Goal: Transaction & Acquisition: Purchase product/service

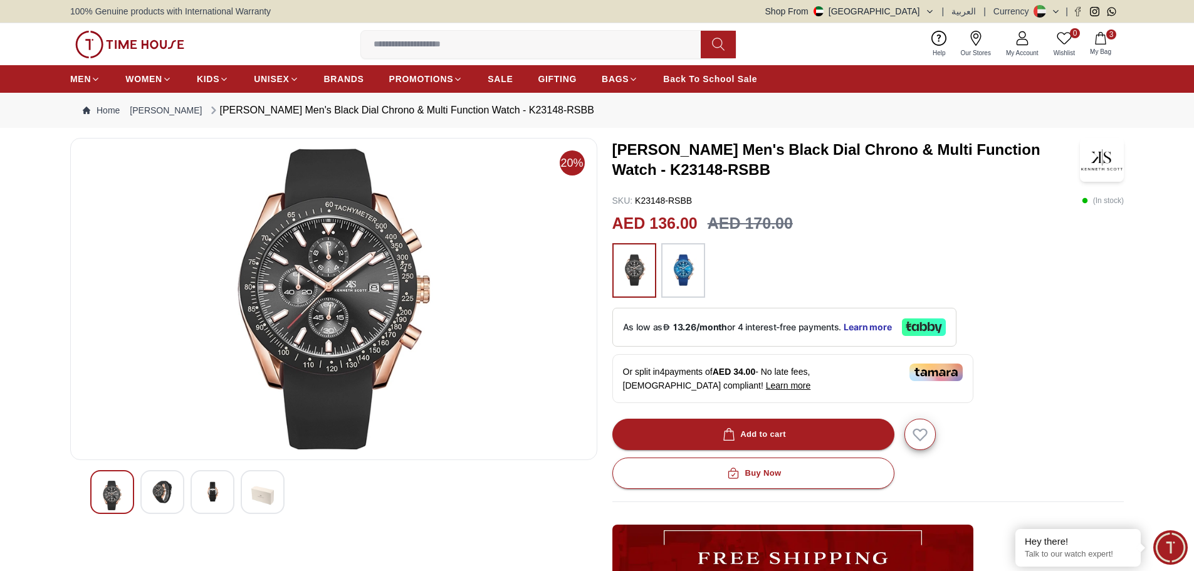
click at [160, 491] on img at bounding box center [162, 492] width 23 height 23
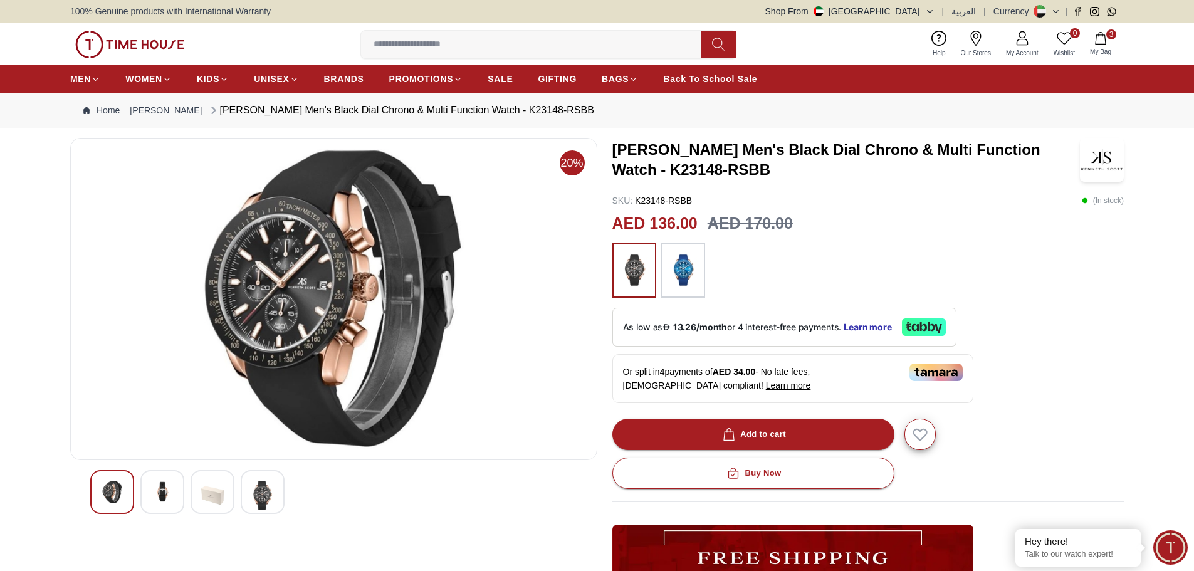
click at [215, 493] on img at bounding box center [212, 495] width 23 height 29
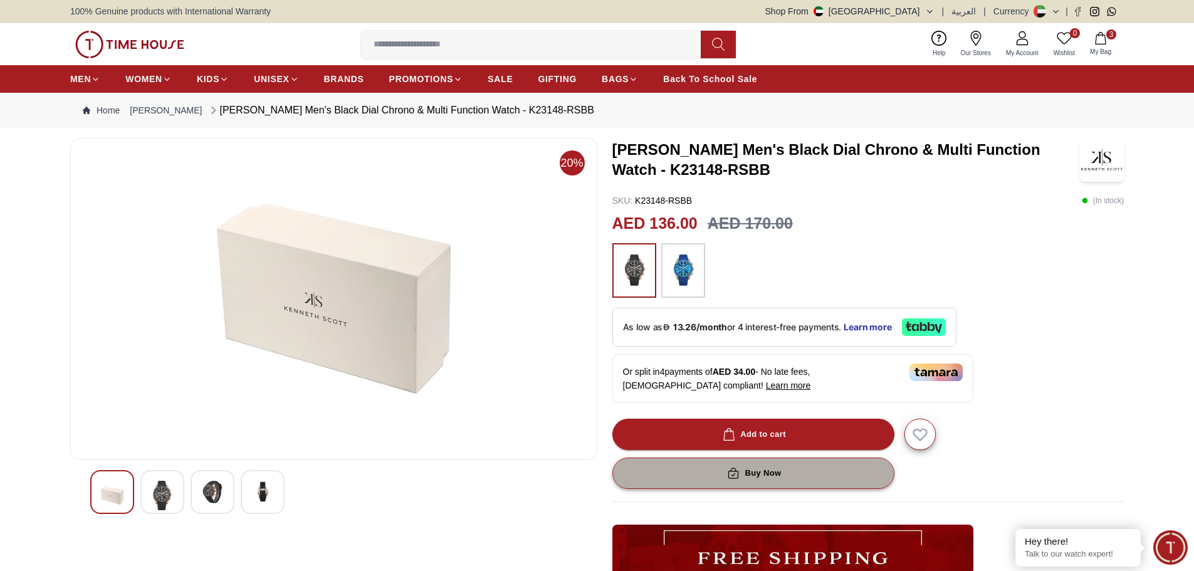
click at [747, 469] on div "Buy Now" at bounding box center [753, 473] width 56 height 14
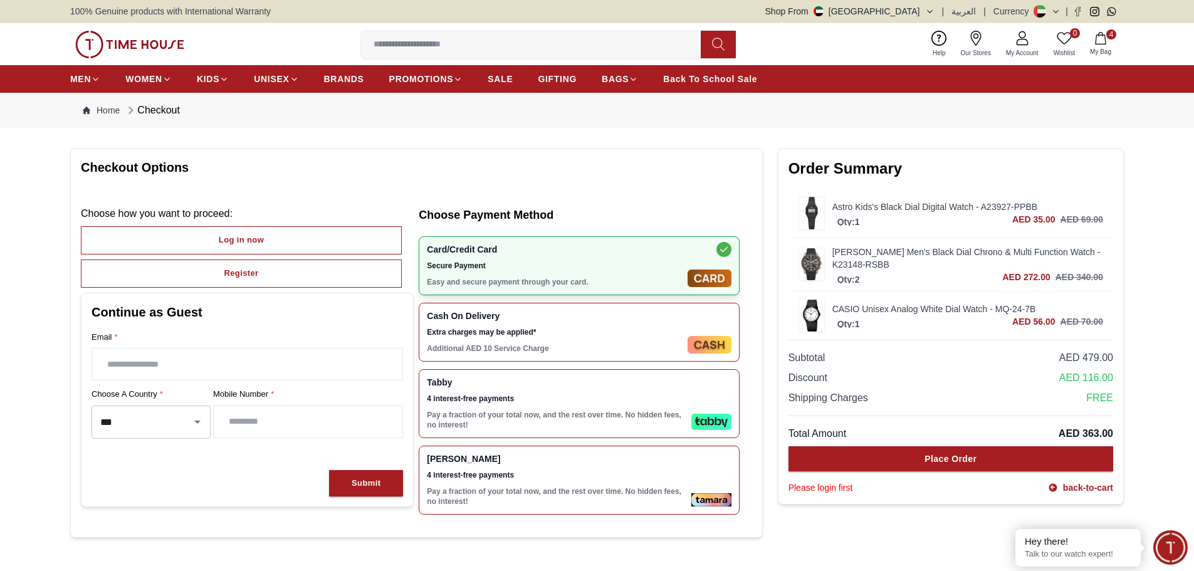
click at [863, 208] on link "Astro Kids's Black Dial Digital Watch - A23927-PPBB" at bounding box center [967, 207] width 271 height 13
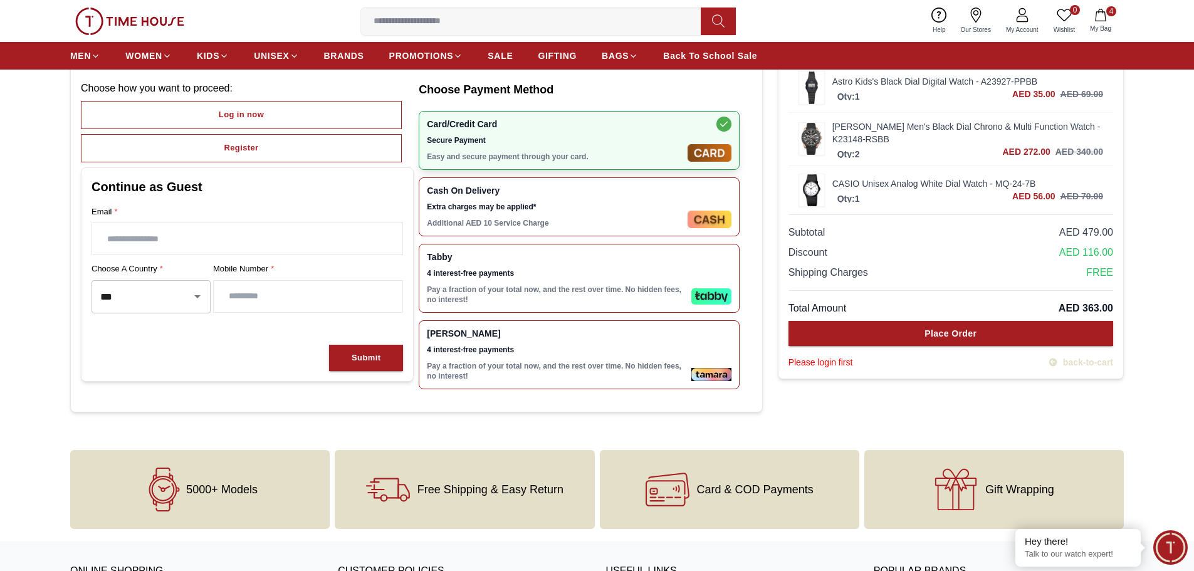
click at [1081, 358] on link "back-to-cart" at bounding box center [1080, 362] width 65 height 13
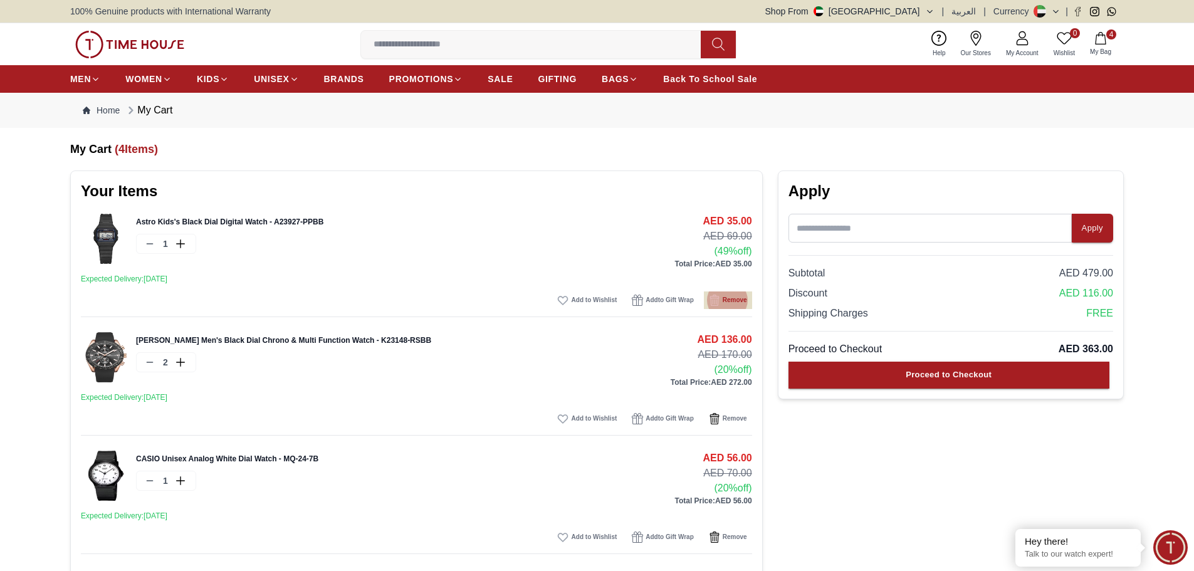
click at [711, 303] on icon "button" at bounding box center [714, 300] width 9 height 11
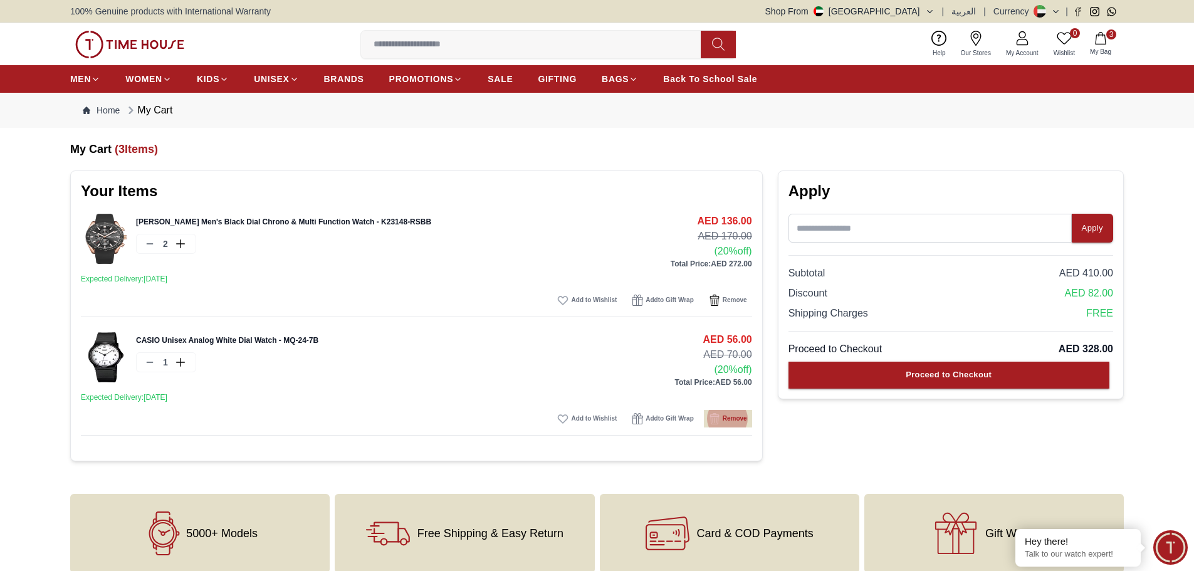
click at [711, 306] on icon "button" at bounding box center [714, 300] width 11 height 11
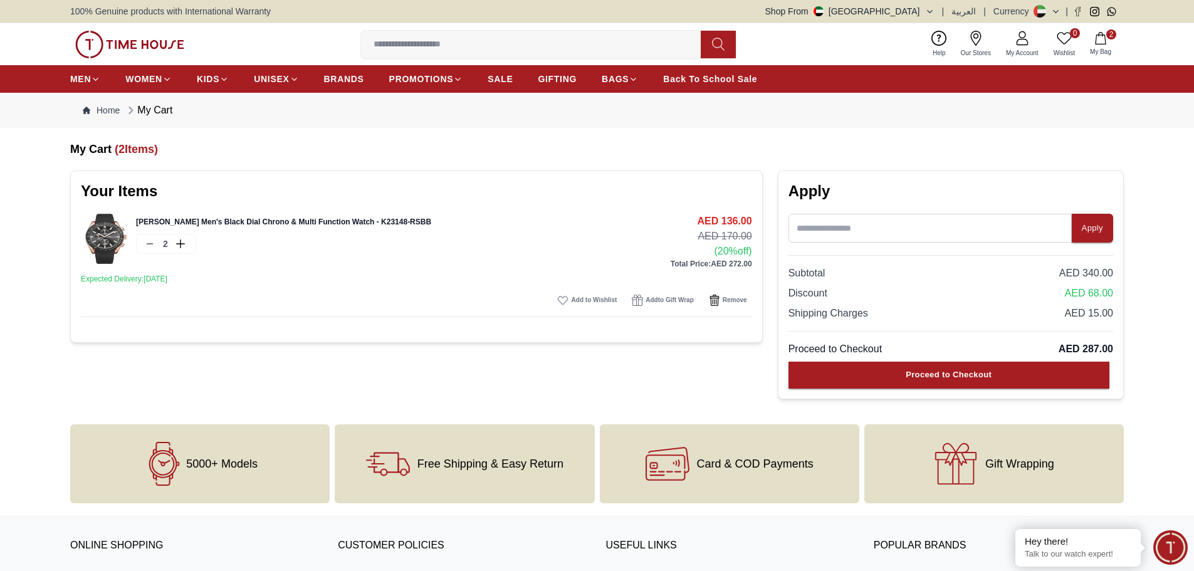
click at [152, 246] on icon at bounding box center [150, 244] width 10 height 10
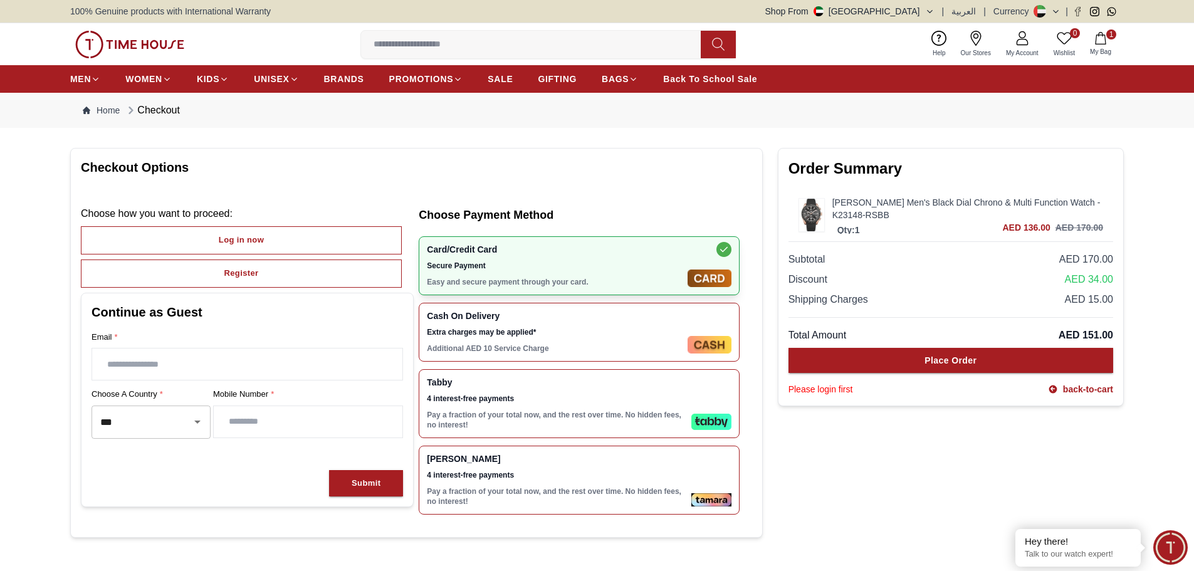
scroll to position [125, 0]
